Goal: Task Accomplishment & Management: Manage account settings

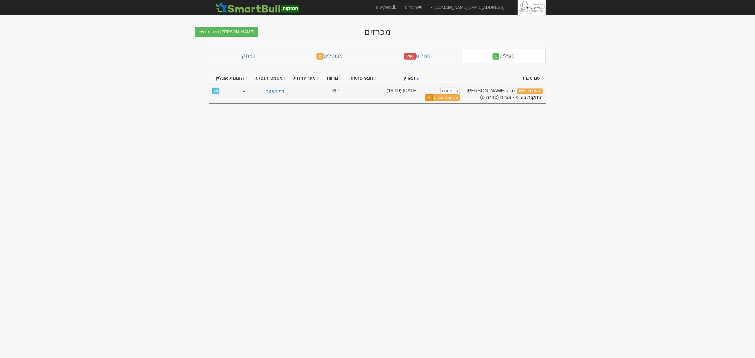
click at [429, 97] on button "Toggle Dropdown" at bounding box center [429, 97] width 8 height 7
click at [436, 123] on link "הצג טופס הזמנה לדוגמה" at bounding box center [432, 123] width 56 height 8
click at [451, 90] on link "פרטי מכרז" at bounding box center [449, 91] width 19 height 6
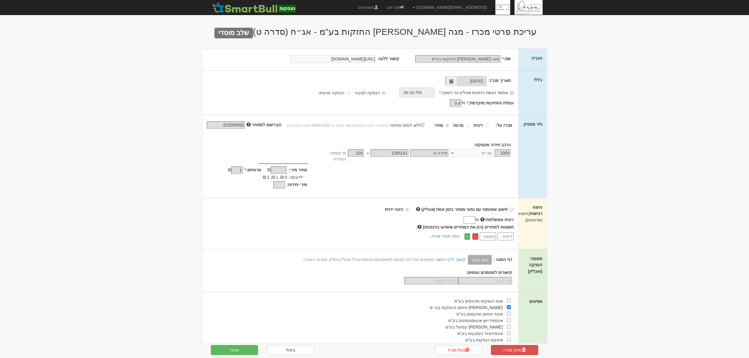
click at [515, 208] on div "חישוב אוטומטי עם נתוני מסחר בזמן אמת (אונליין) הזנה ידנית ריבית ממשלתית: % -" at bounding box center [360, 223] width 316 height 51
click at [587, 127] on body "hanpaka@orion-uw.com הגדרות חשבונות הנפקה תבניות הודעות קיבול" at bounding box center [374, 251] width 749 height 502
click at [420, 207] on span at bounding box center [418, 209] width 4 height 4
click at [510, 208] on input "חישוב אוטומטי עם נתוני מסחר בזמן אמת (אונליין) מבוסס על נתוני קו מנחה" at bounding box center [512, 210] width 4 height 4
radio input "true"
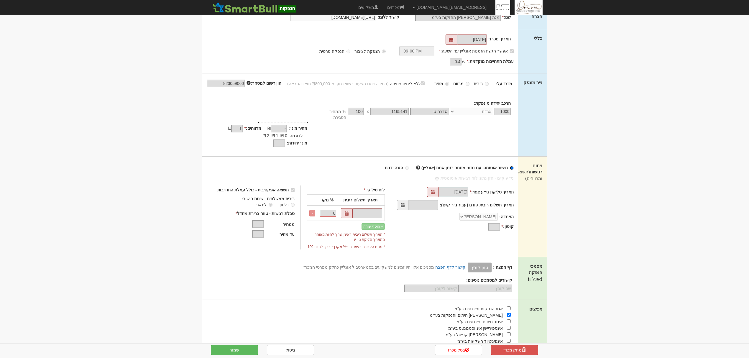
scroll to position [78, 0]
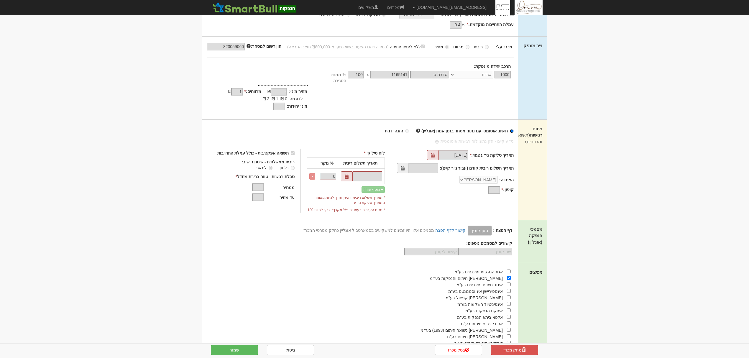
click at [512, 129] on input "חישוב אוטומטי עם נתוני מסחר בזמן אמת (אונליין)" at bounding box center [512, 131] width 4 height 4
click at [605, 123] on body "hanpaka@orion-uw.com הגדרות חשבונות הנפקה תבניות הודעות קיבול" at bounding box center [374, 198] width 749 height 552
click at [407, 128] on label "הזנה ידנית" at bounding box center [397, 131] width 24 height 6
click at [667, 118] on body "hanpaka@orion-uw.com הגדרות חשבונות הנפקה תבניות הודעות קיבול" at bounding box center [374, 198] width 749 height 552
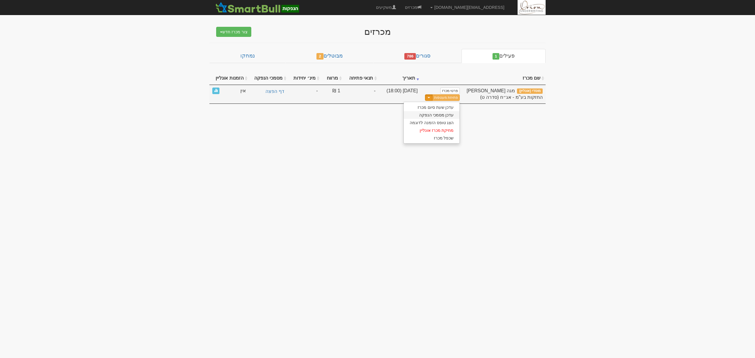
click at [428, 115] on link "עדכן מסמכי הנפקה" at bounding box center [432, 115] width 56 height 8
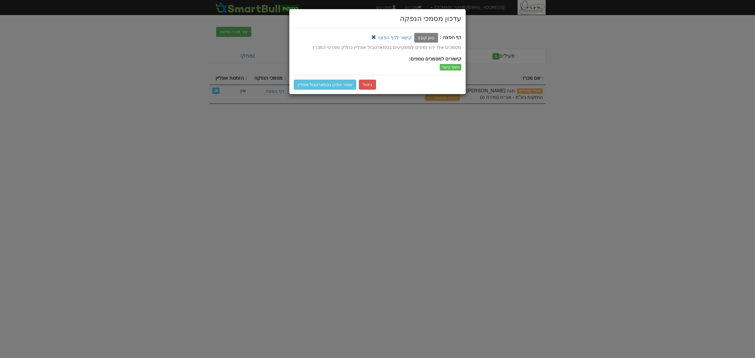
click at [376, 37] on link at bounding box center [373, 37] width 5 height 5
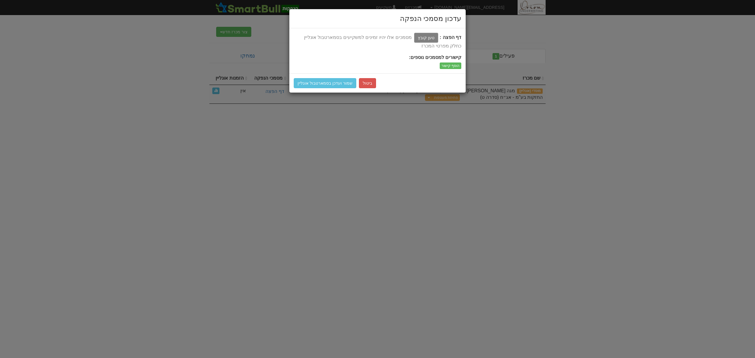
click at [429, 38] on label "טען קובץ" at bounding box center [426, 38] width 24 height 10
click at [413, 38] on input "טען קובץ" at bounding box center [413, 37] width 0 height 7
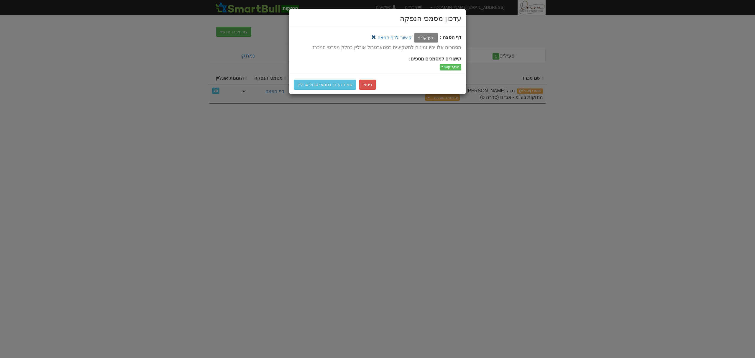
click at [376, 36] on link at bounding box center [373, 37] width 5 height 5
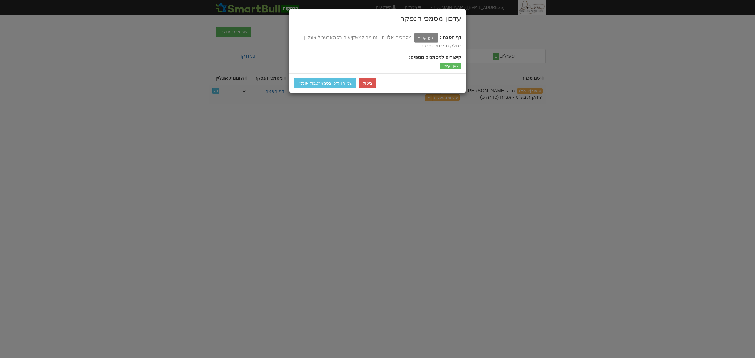
click at [427, 42] on label "טען קובץ" at bounding box center [426, 38] width 24 height 10
click at [413, 41] on input "טען קובץ" at bounding box center [413, 37] width 0 height 7
click at [424, 173] on div "עדכון מסמכי הנפקה דף הפצה : טען קובץ קישור לדף הפצה ביטול" at bounding box center [377, 179] width 755 height 358
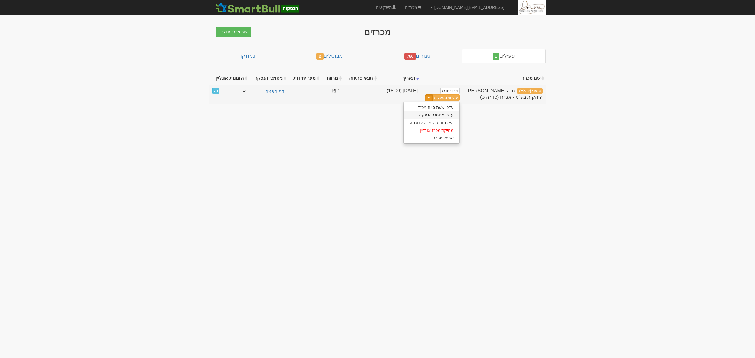
click at [428, 116] on link "עדכן מסמכי הנפקה" at bounding box center [432, 115] width 56 height 8
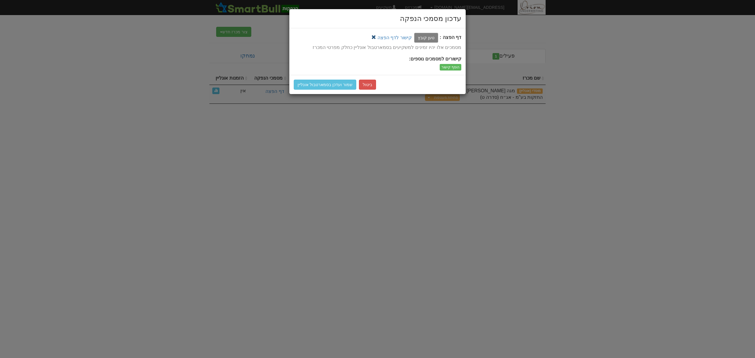
click at [376, 37] on link at bounding box center [373, 37] width 5 height 5
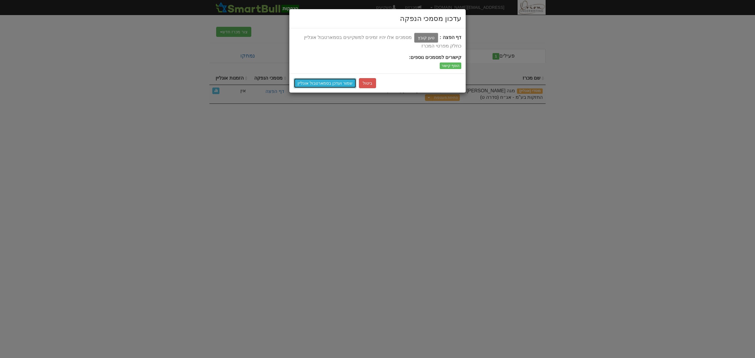
click at [333, 82] on button "שמור ועדכן בסמארטבול אונליין" at bounding box center [325, 83] width 63 height 10
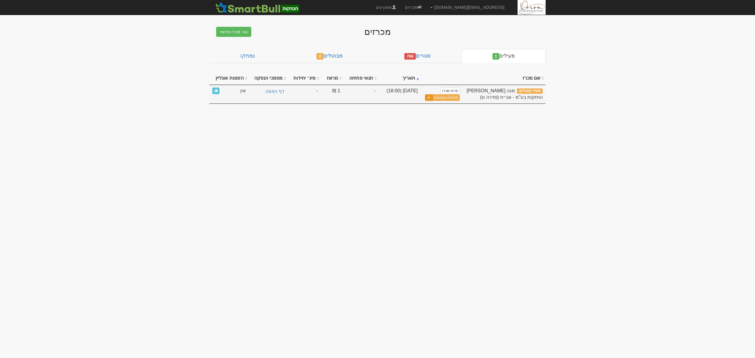
click at [429, 98] on span "button" at bounding box center [429, 97] width 2 height 1
click at [430, 116] on link "עדכן מסמכי הנפקה" at bounding box center [432, 115] width 56 height 8
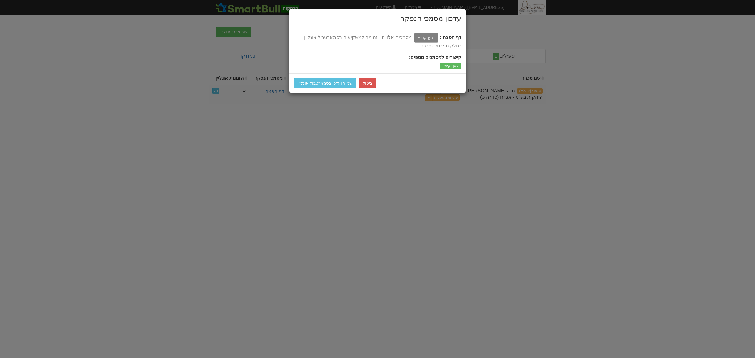
click at [425, 36] on label "טען קובץ" at bounding box center [426, 38] width 24 height 10
click at [413, 36] on input "טען קובץ" at bounding box center [413, 37] width 0 height 7
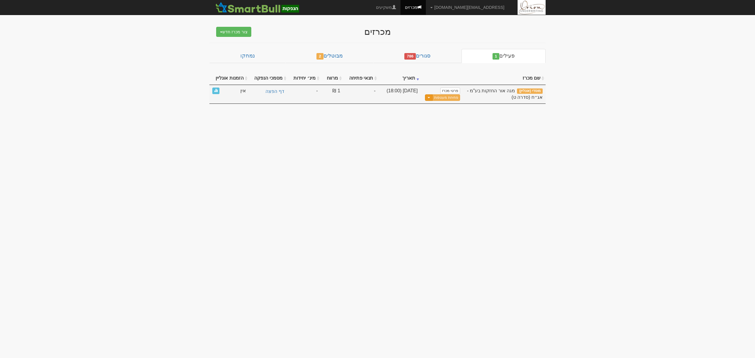
click at [432, 97] on button "Toggle Dropdown" at bounding box center [429, 97] width 8 height 7
click at [429, 116] on link "עדכן מסמכי הנפקה" at bounding box center [432, 115] width 56 height 8
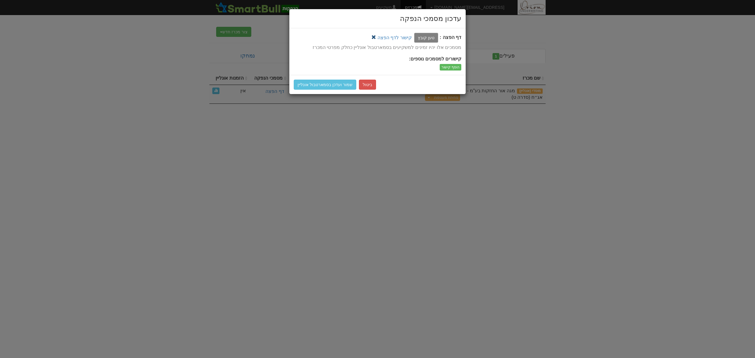
click at [376, 37] on link at bounding box center [373, 37] width 5 height 5
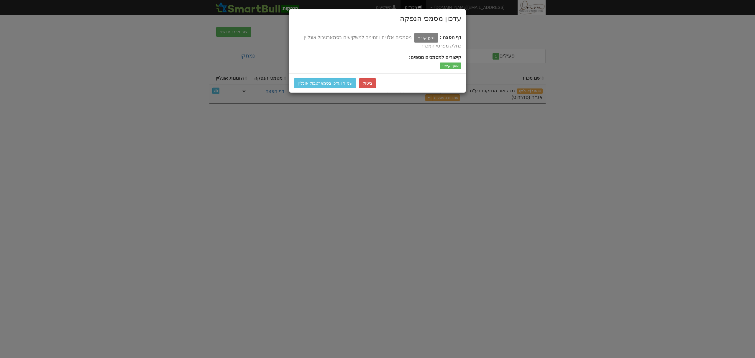
click at [428, 38] on label "טען קובץ" at bounding box center [426, 38] width 24 height 10
click at [413, 38] on input "טען קובץ" at bounding box center [413, 37] width 0 height 7
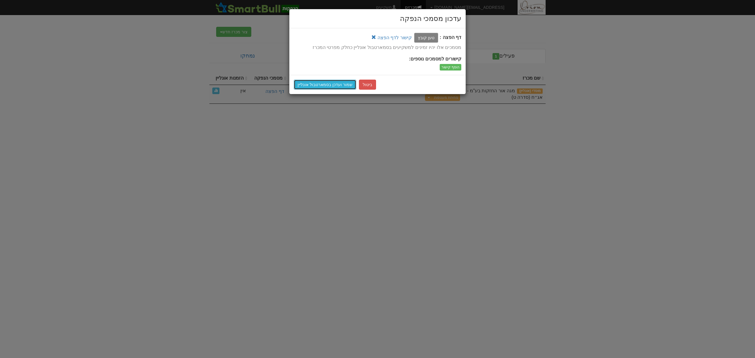
click at [325, 84] on button "שמור ועדכן בסמארטבול אונליין" at bounding box center [325, 85] width 63 height 10
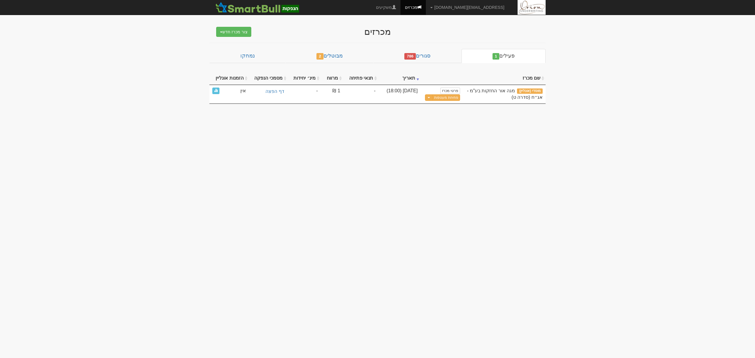
click at [321, 170] on body "[EMAIL_ADDRESS][DOMAIN_NAME] הגדרות חשבונות הנפקה תבניות הודעות קיבול" at bounding box center [377, 179] width 755 height 358
click at [449, 90] on link "פרטי מכרז" at bounding box center [449, 91] width 19 height 6
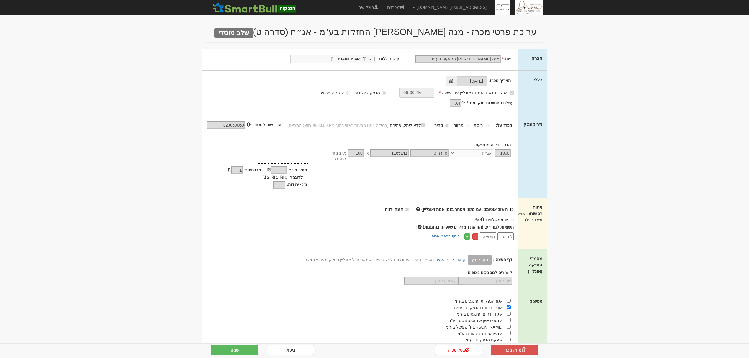
click at [511, 208] on input "חישוב אוטומטי עם נתוני מסחר בזמן אמת (אונליין)" at bounding box center [512, 210] width 4 height 4
radio input "true"
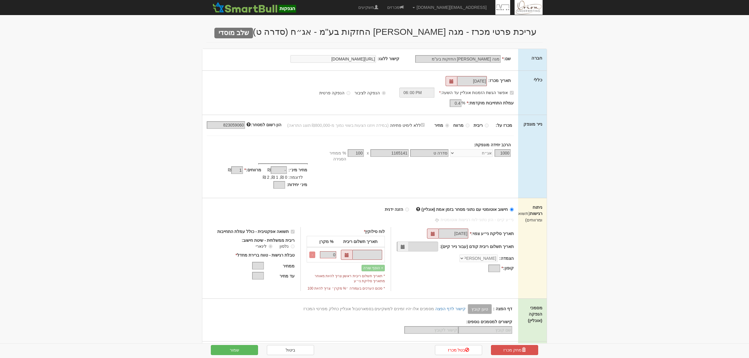
click at [569, 175] on body "[EMAIL_ADDRESS][DOMAIN_NAME] הגדרות חשבונות הנפקה תבניות הודעות קיבול" at bounding box center [374, 276] width 749 height 552
click at [407, 206] on label "הזנה ידנית" at bounding box center [397, 209] width 24 height 6
click at [582, 53] on body "[EMAIL_ADDRESS][DOMAIN_NAME] הגדרות חשבונות הנפקה תבניות הודעות קיבול" at bounding box center [374, 276] width 749 height 552
